Goal: Transaction & Acquisition: Purchase product/service

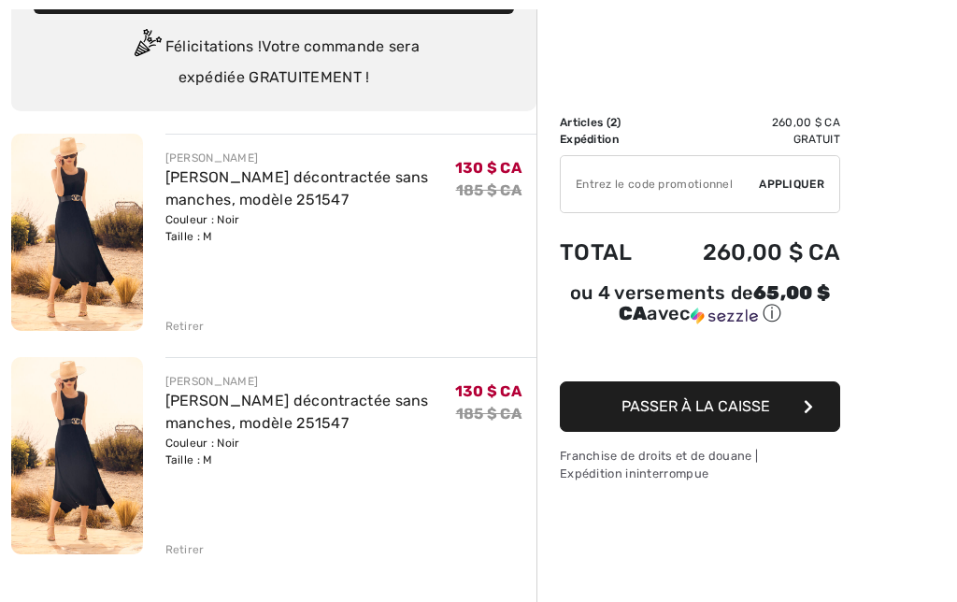
scroll to position [149, 0]
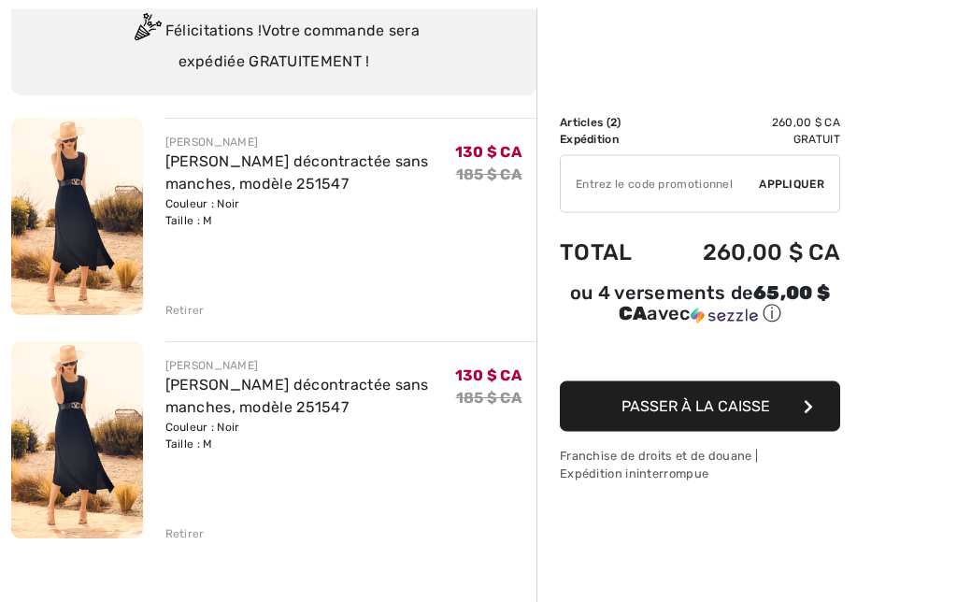
click at [190, 542] on div "FRANK LYMAN Robe trapèze décontractée sans manches, modèle 251547 Couleur : Noi…" at bounding box center [273, 613] width 525 height 988
click at [178, 554] on div "FRANK LYMAN Robe trapèze décontractée sans manches, modèle 251547 Couleur : Noi…" at bounding box center [273, 612] width 525 height 988
click at [193, 549] on div "FRANK LYMAN Robe trapèze décontractée sans manches, modèle 251547 Couleur : Noi…" at bounding box center [273, 612] width 525 height 988
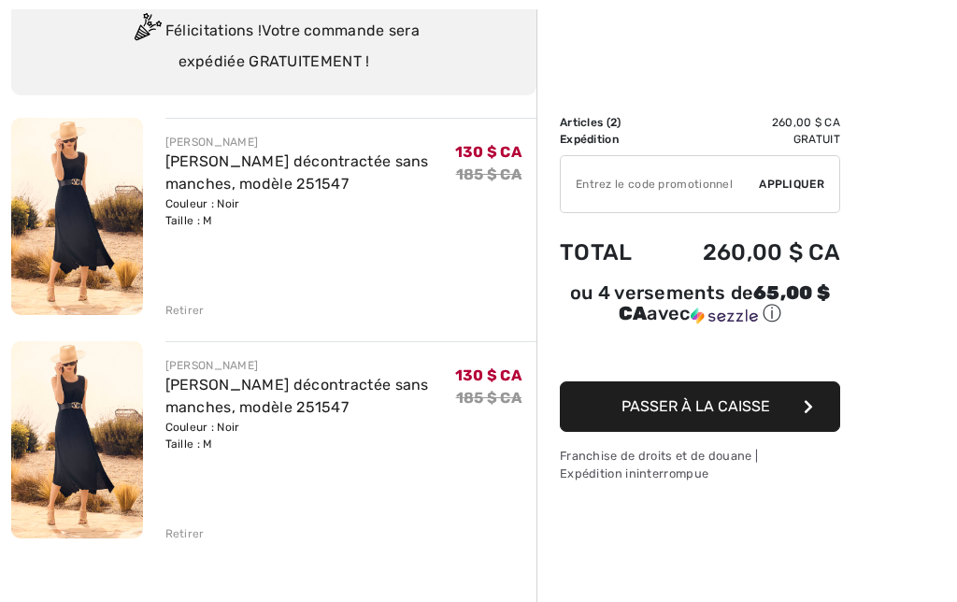
click at [472, 391] on font "185 $ CA" at bounding box center [488, 398] width 65 height 18
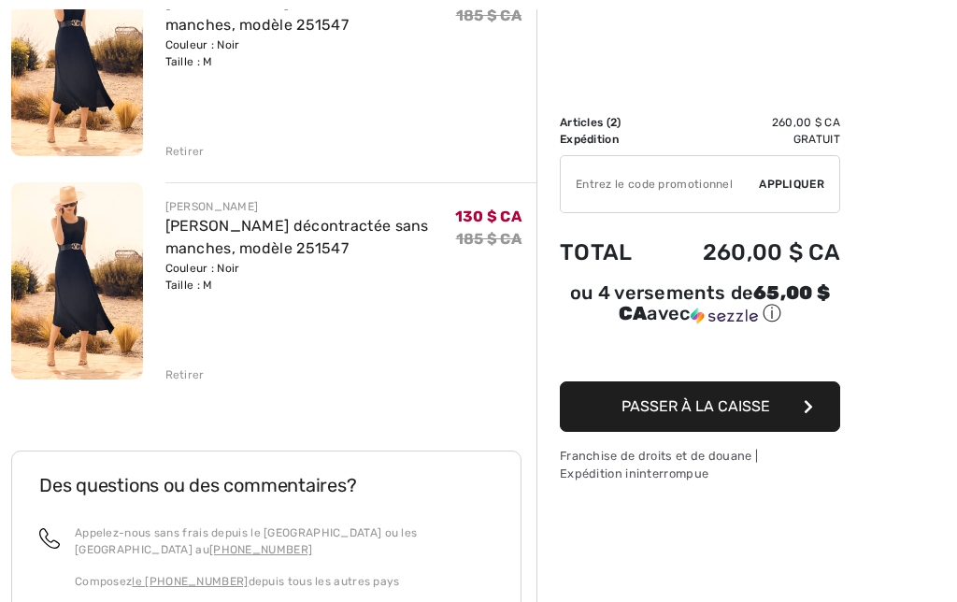
scroll to position [316, 0]
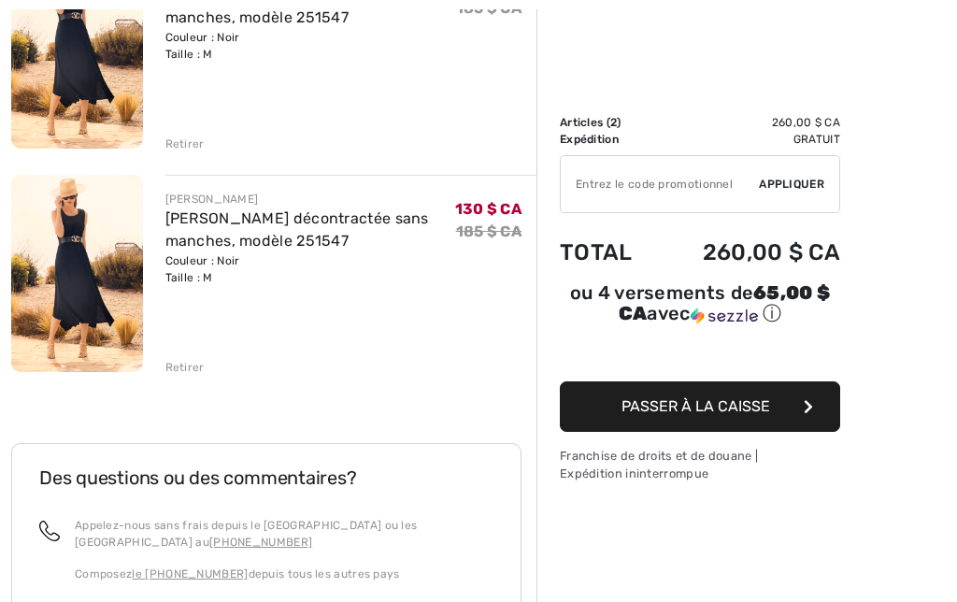
click at [269, 245] on font "[PERSON_NAME] décontractée sans manches, modèle 251547" at bounding box center [297, 229] width 264 height 40
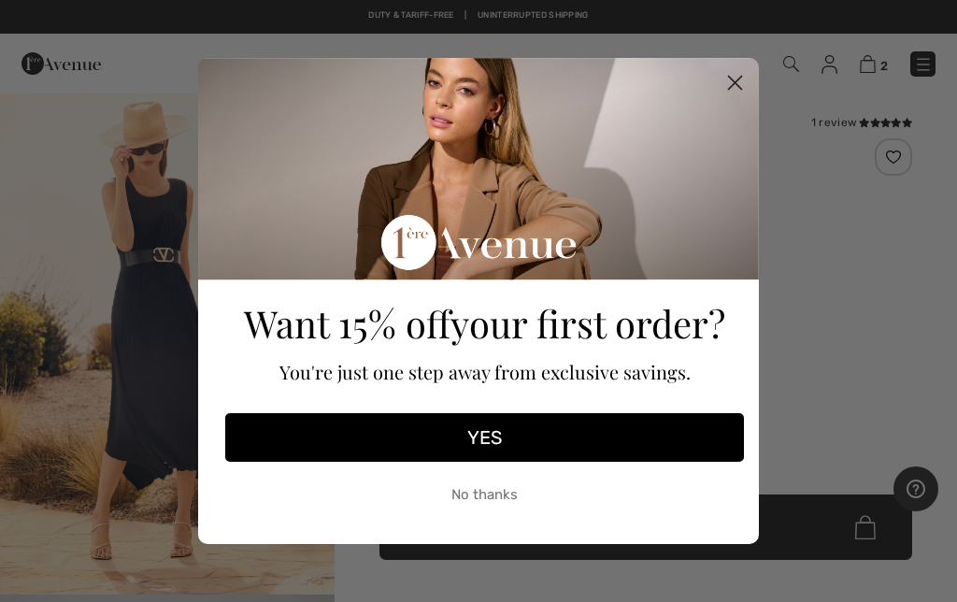
checkbox input "true"
click at [737, 93] on circle "Close dialog" at bounding box center [735, 82] width 31 height 31
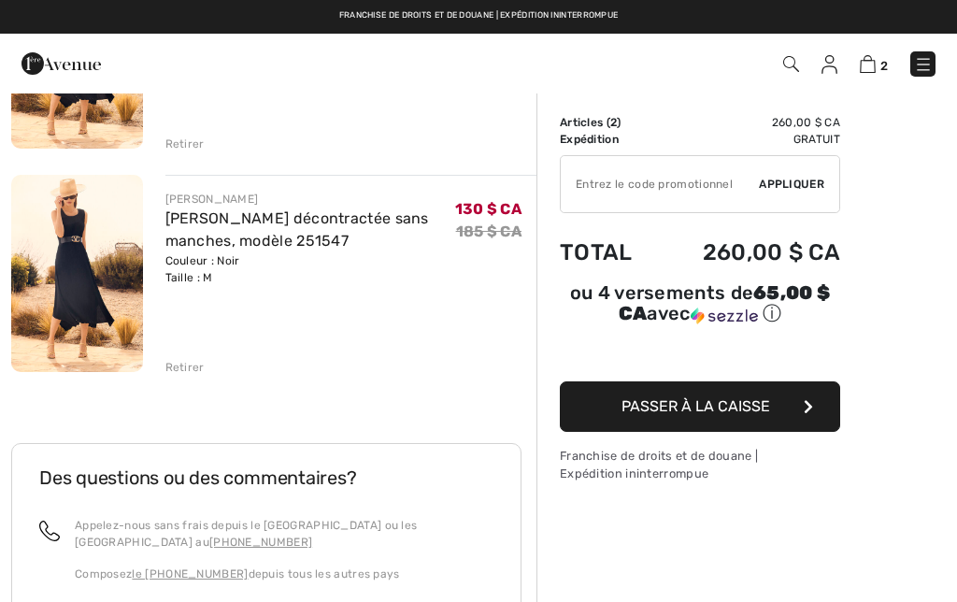
click at [200, 366] on font "Retirer" at bounding box center [184, 367] width 39 height 13
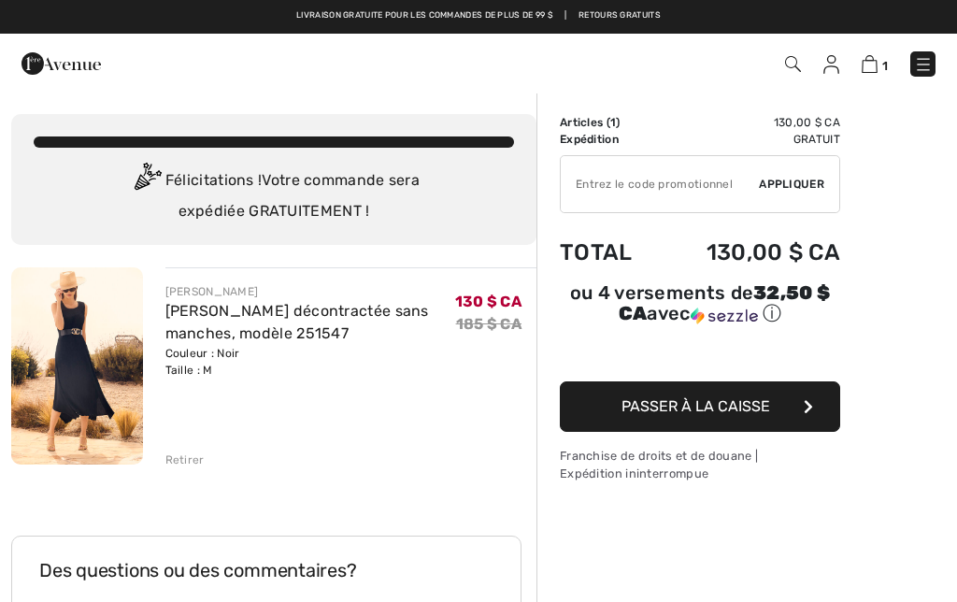
click at [809, 409] on icon "button" at bounding box center [808, 406] width 9 height 15
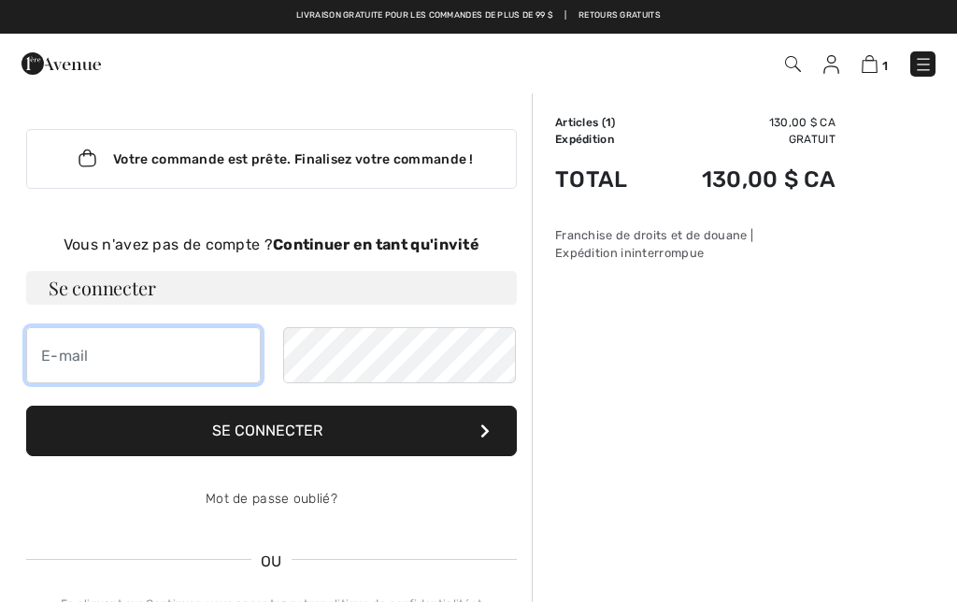
click at [193, 361] on input "email" at bounding box center [143, 355] width 235 height 56
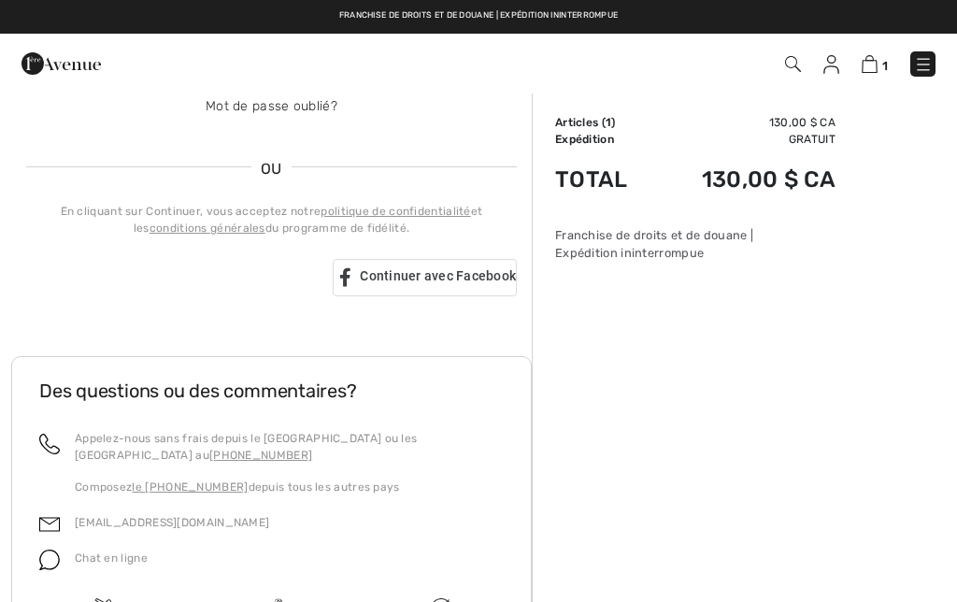
scroll to position [407, 0]
